Goal: Find specific page/section: Find specific page/section

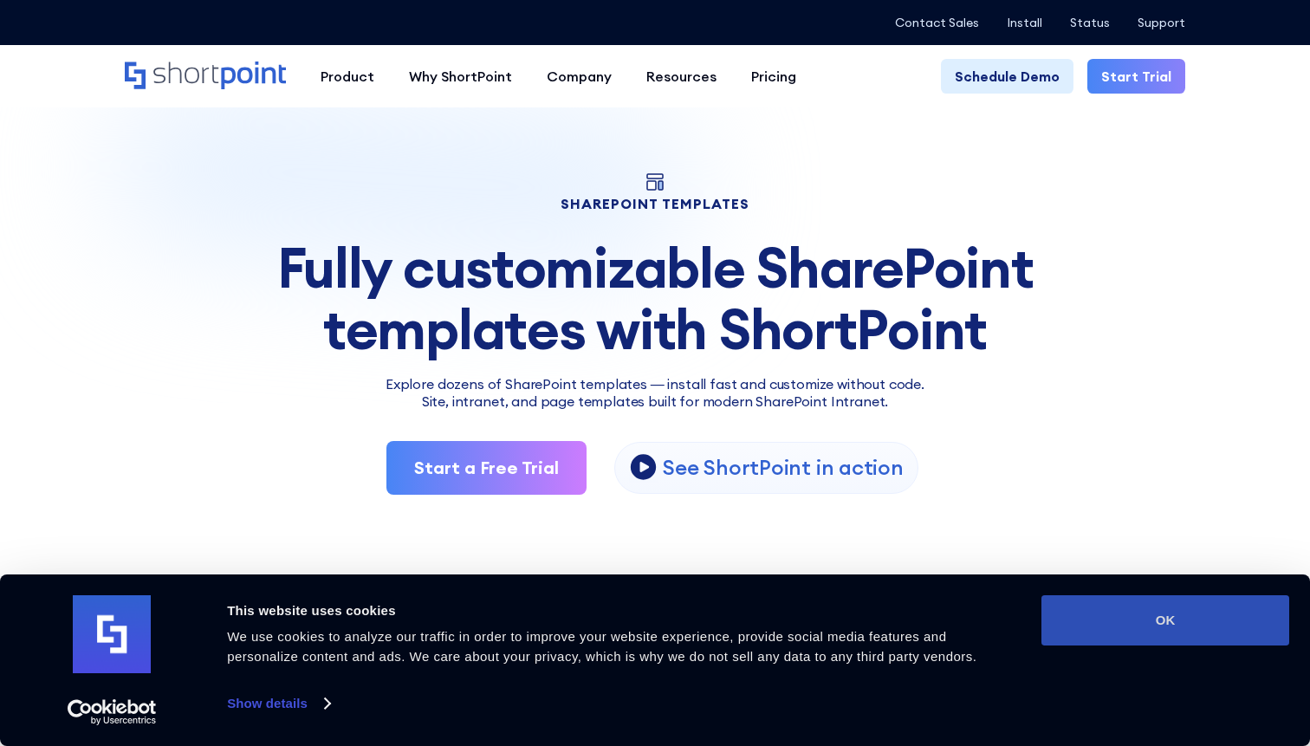
click at [1165, 616] on button "OK" at bounding box center [1165, 620] width 248 height 50
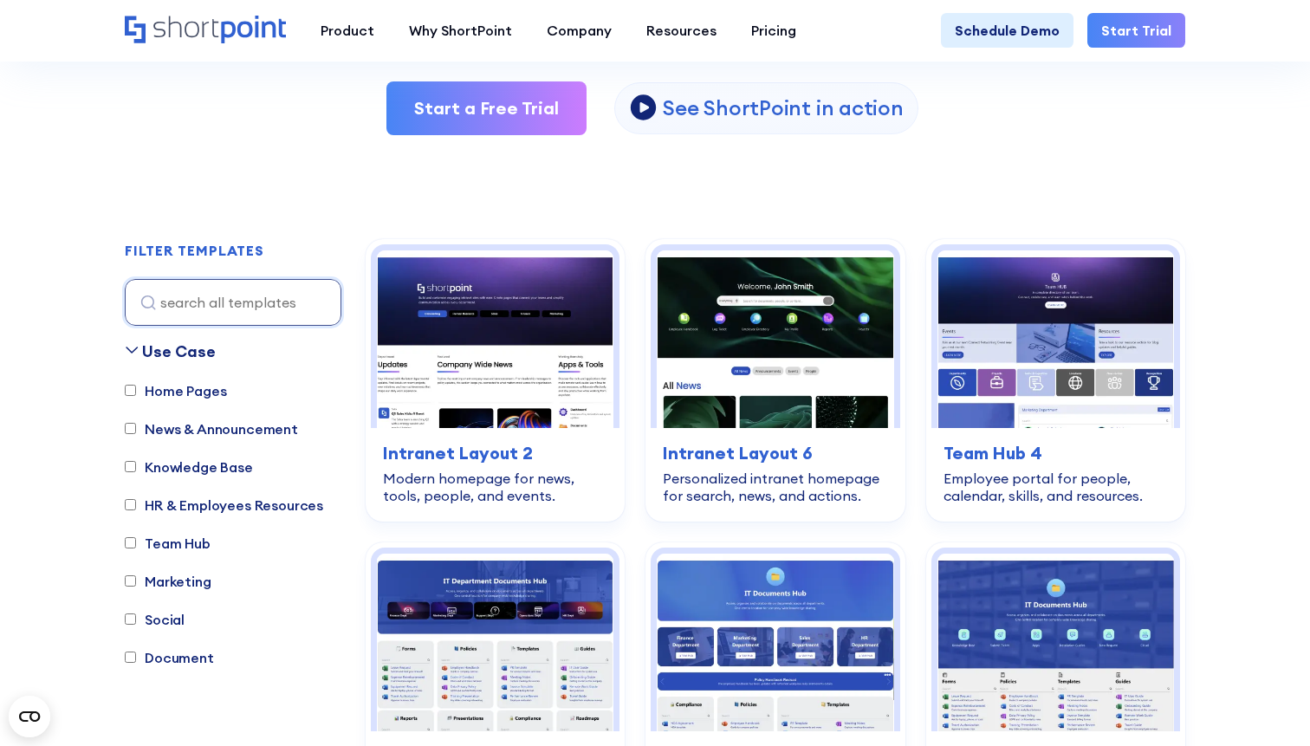
scroll to position [361, 0]
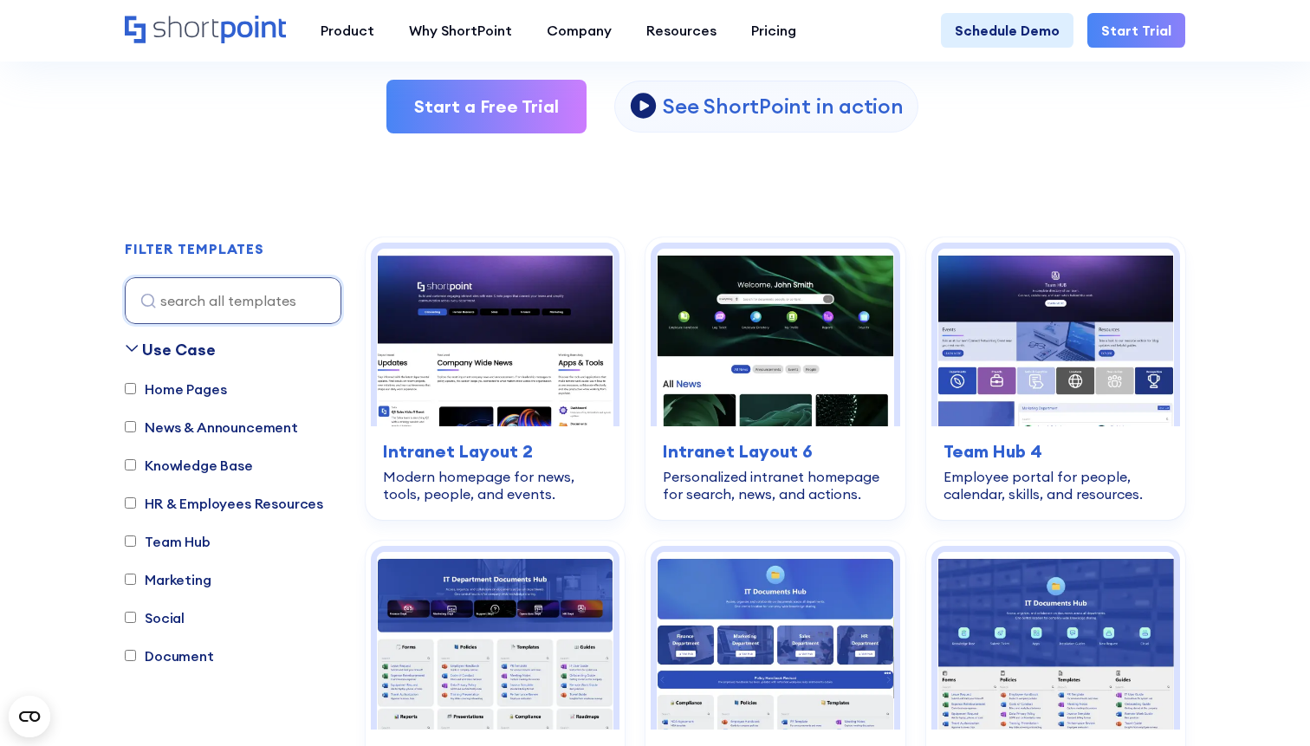
click at [189, 475] on label "Knowledge Base" at bounding box center [189, 465] width 128 height 21
click at [136, 470] on input "Knowledge Base" at bounding box center [130, 464] width 11 height 11
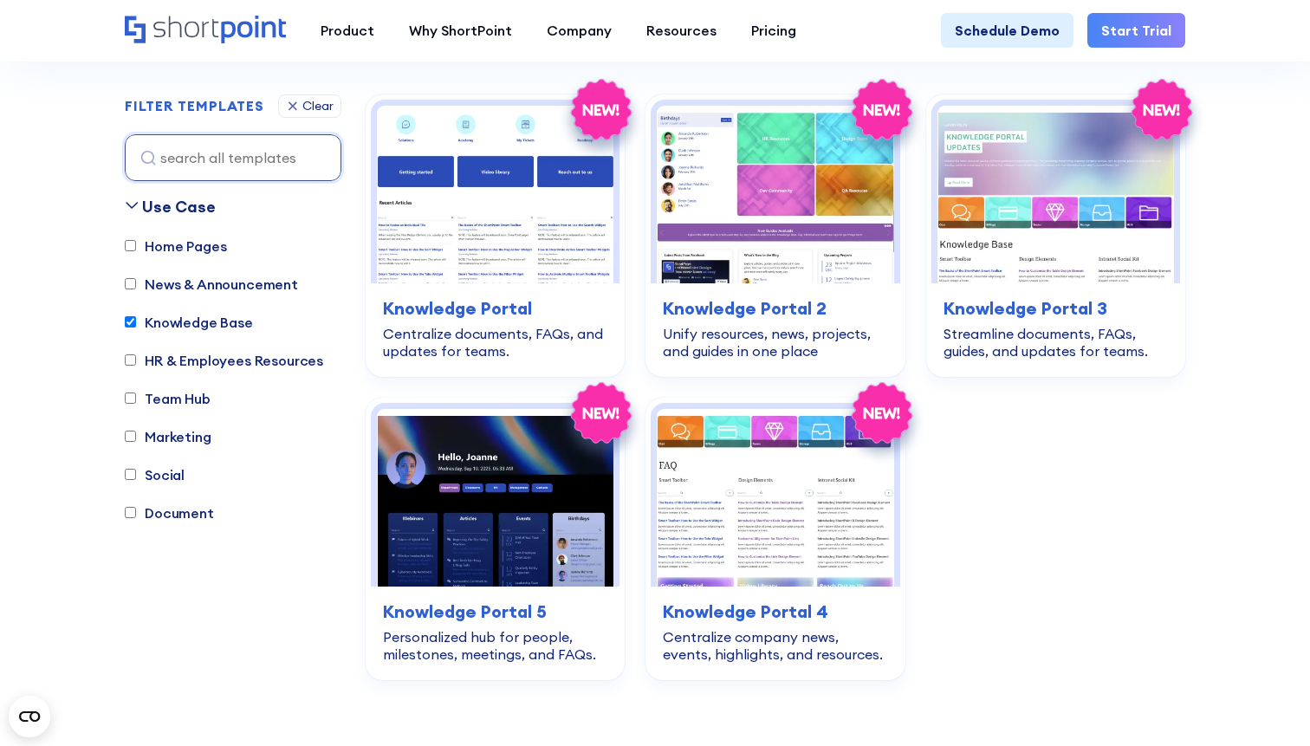
scroll to position [511, 0]
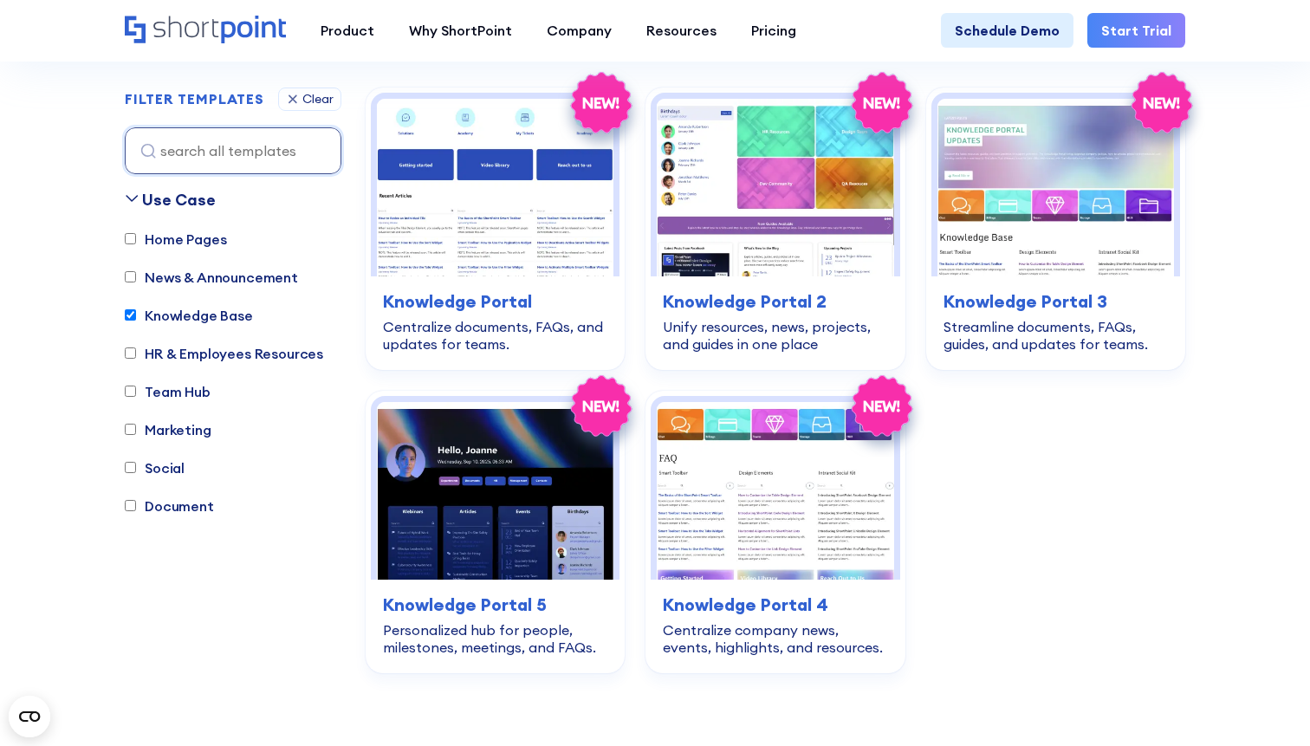
scroll to position [973, 0]
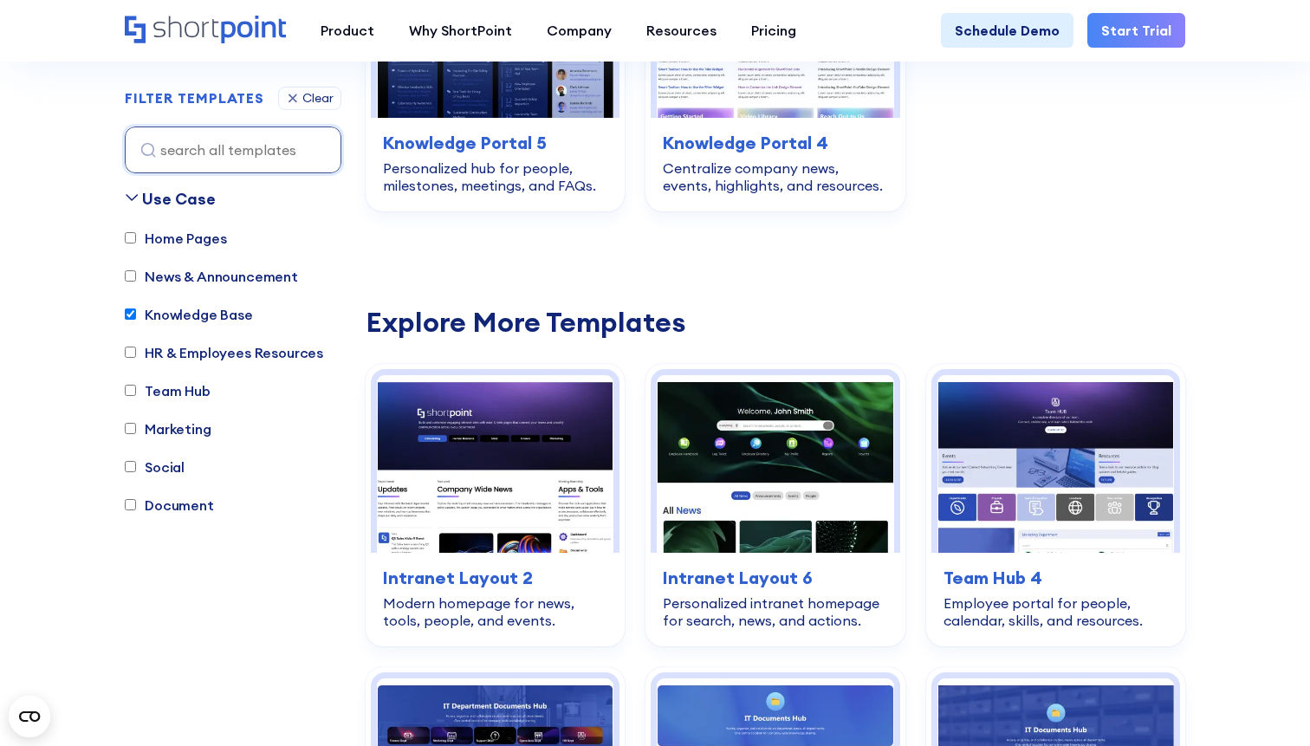
click at [134, 310] on input "Knowledge Base" at bounding box center [130, 314] width 11 height 11
checkbox input "false"
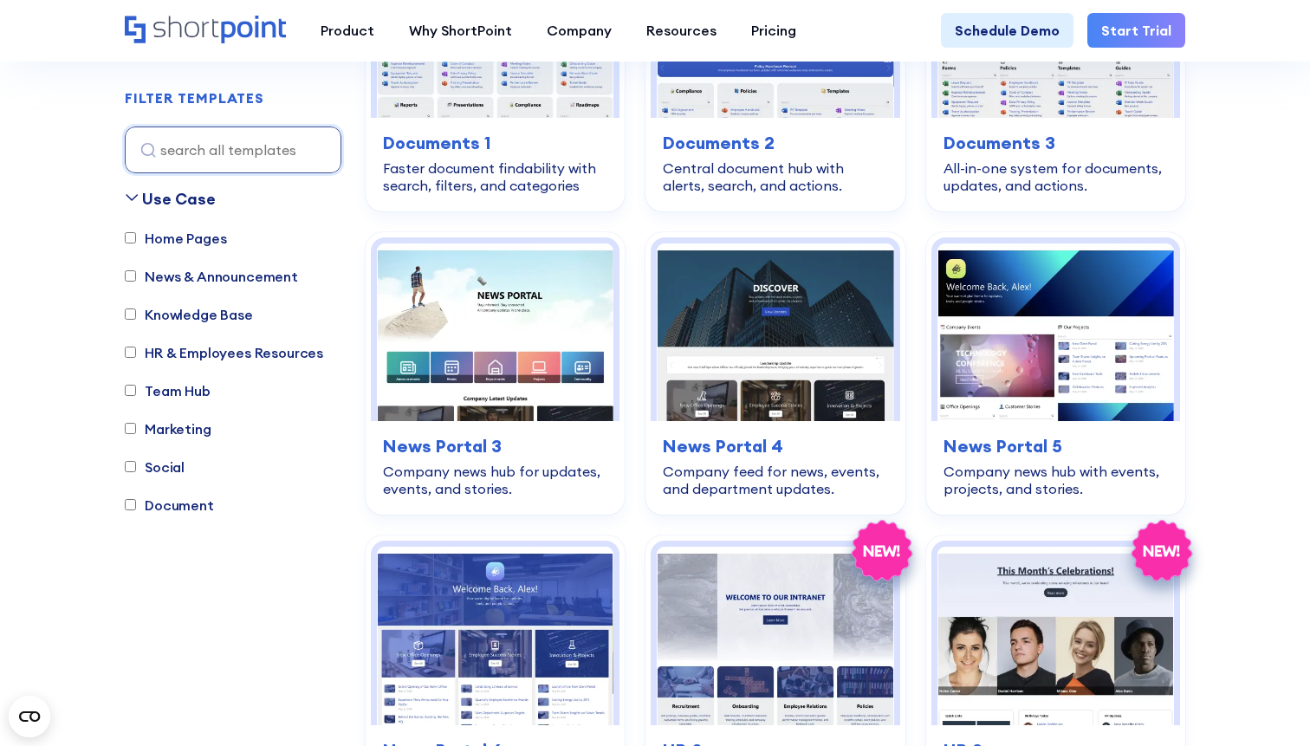
scroll to position [1434, 0]
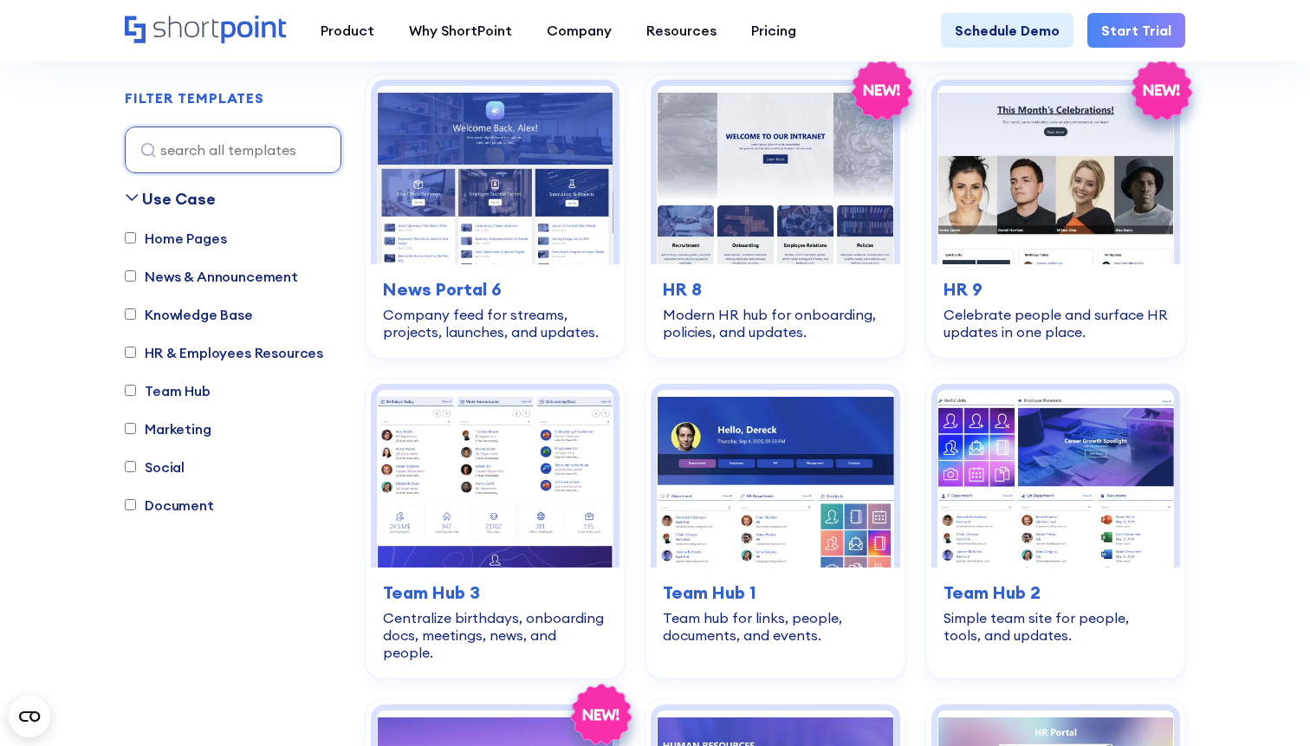
click at [183, 240] on label "Home Pages" at bounding box center [175, 238] width 101 height 21
click at [136, 240] on input "Home Pages" at bounding box center [130, 238] width 11 height 11
checkbox input "true"
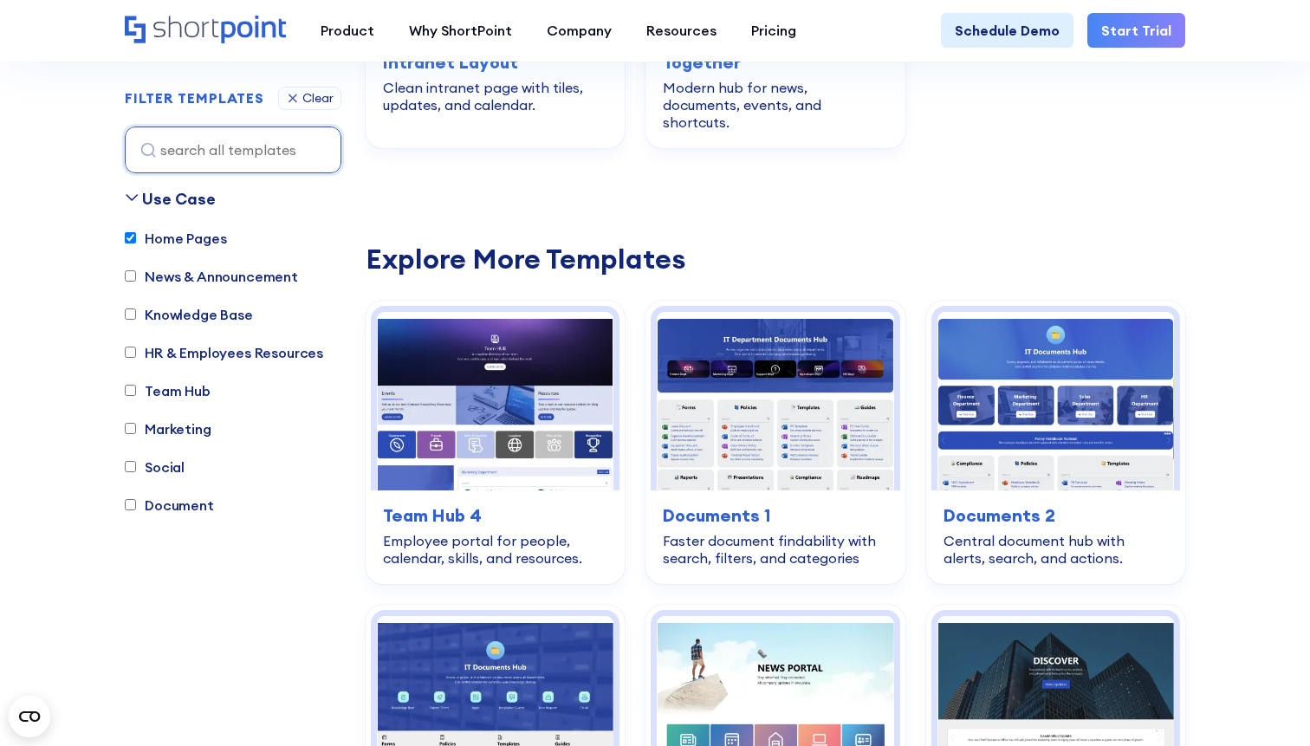
scroll to position [511, 0]
